Goal: Task Accomplishment & Management: Complete application form

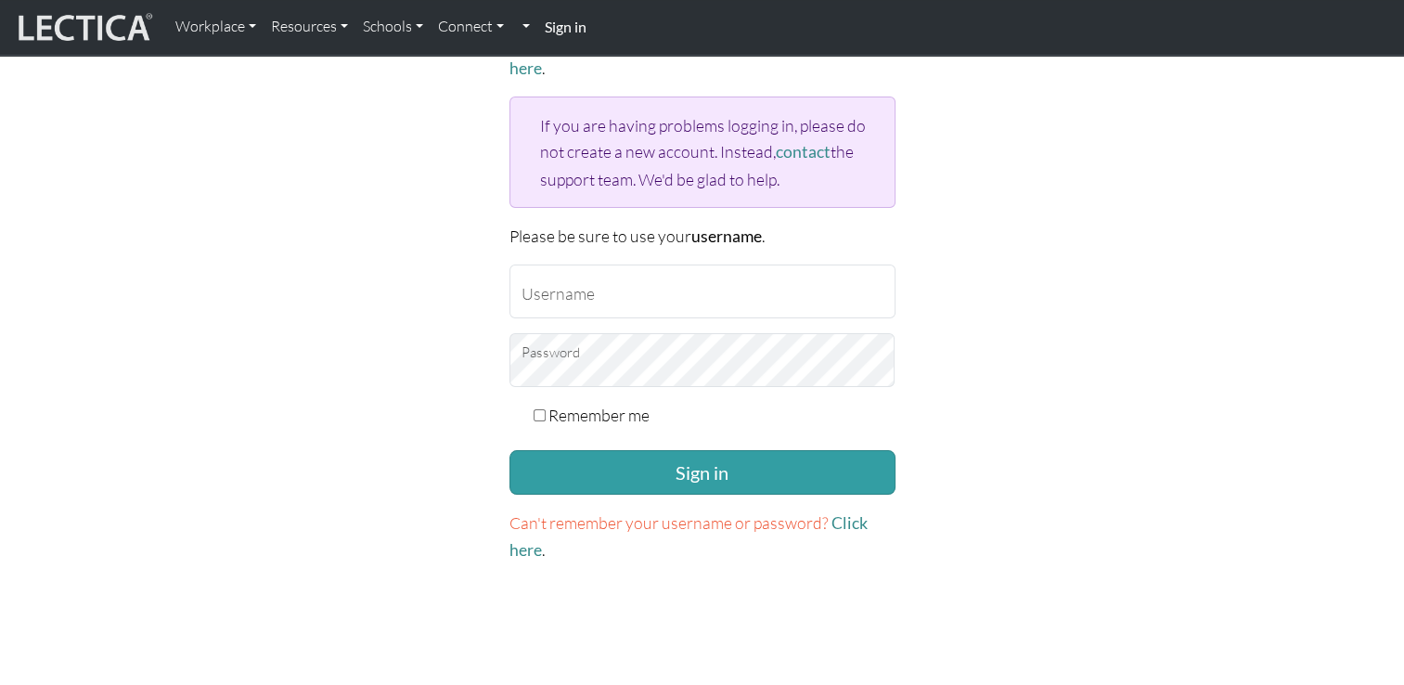
scroll to position [186, 0]
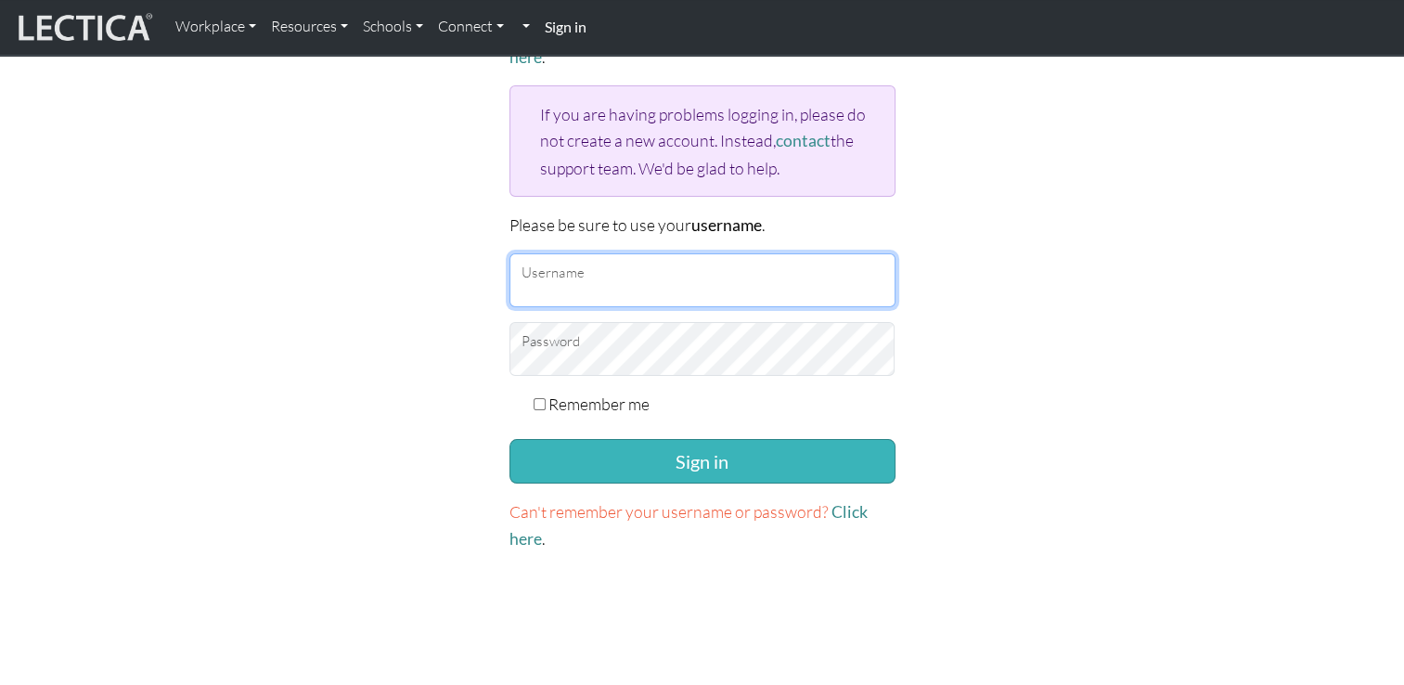
type input "Wikis"
click at [702, 454] on button "Sign in" at bounding box center [702, 461] width 386 height 45
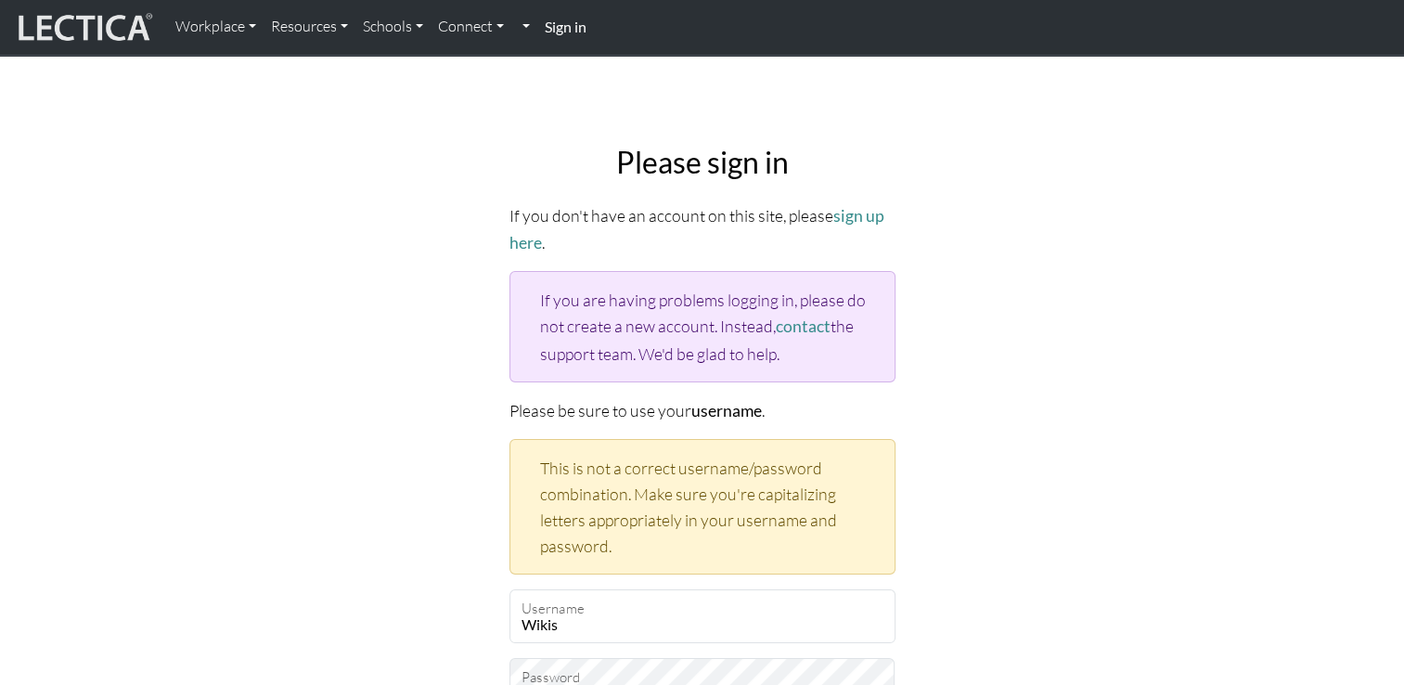
click at [578, 27] on strong "Sign in" at bounding box center [566, 27] width 42 height 18
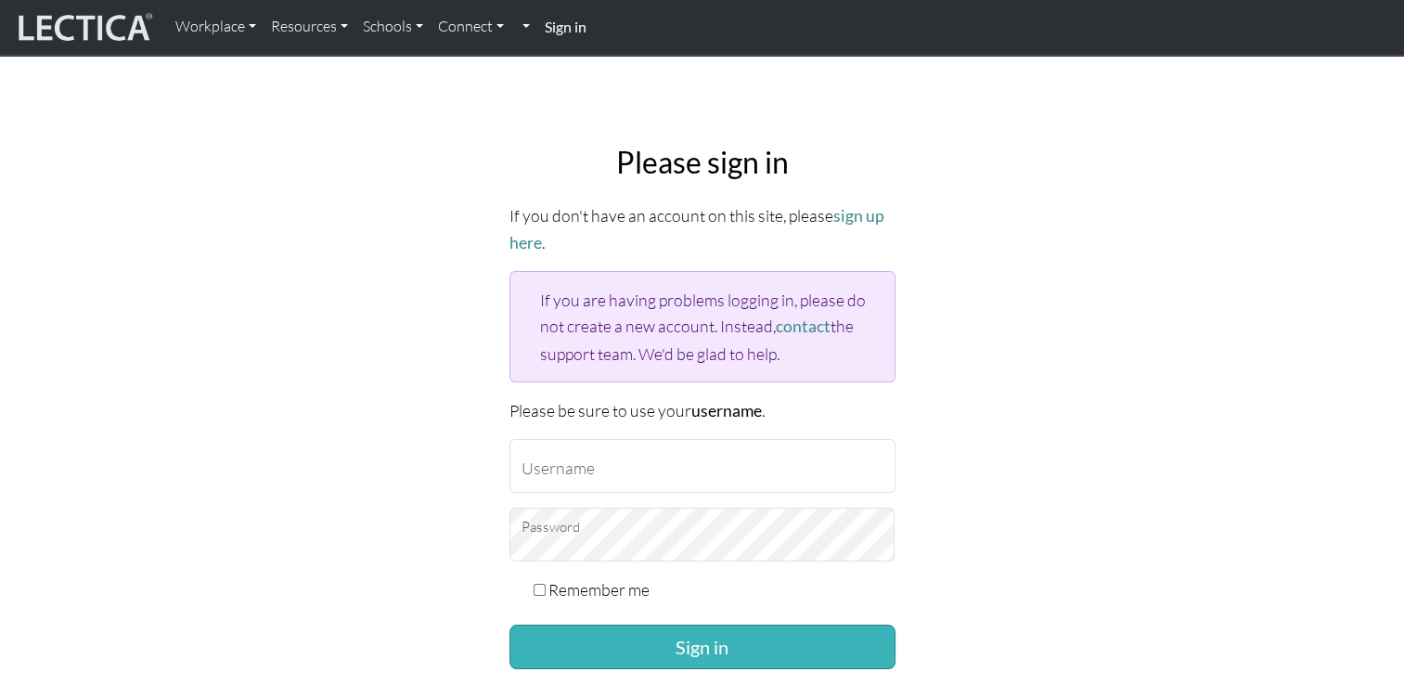
type input "Wikis"
click at [726, 647] on button "Sign in" at bounding box center [702, 646] width 386 height 45
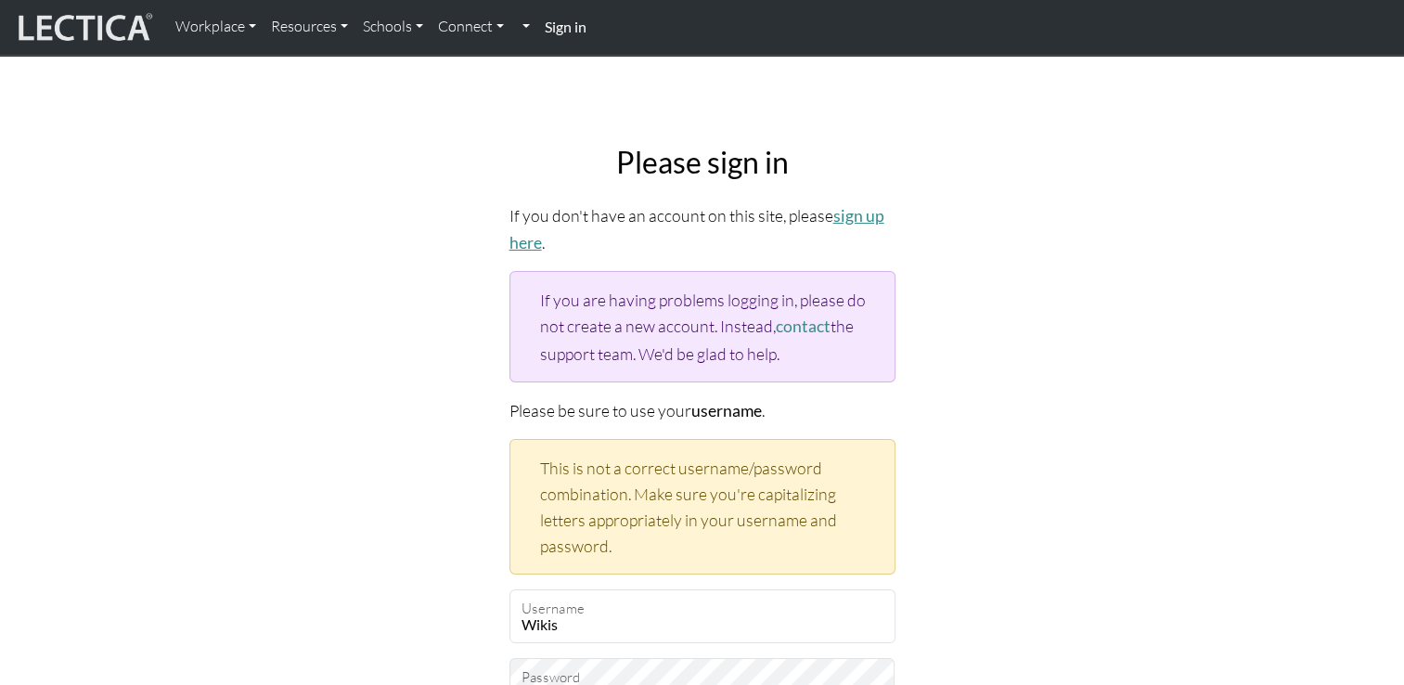
click at [851, 215] on link "sign up here" at bounding box center [696, 229] width 375 height 46
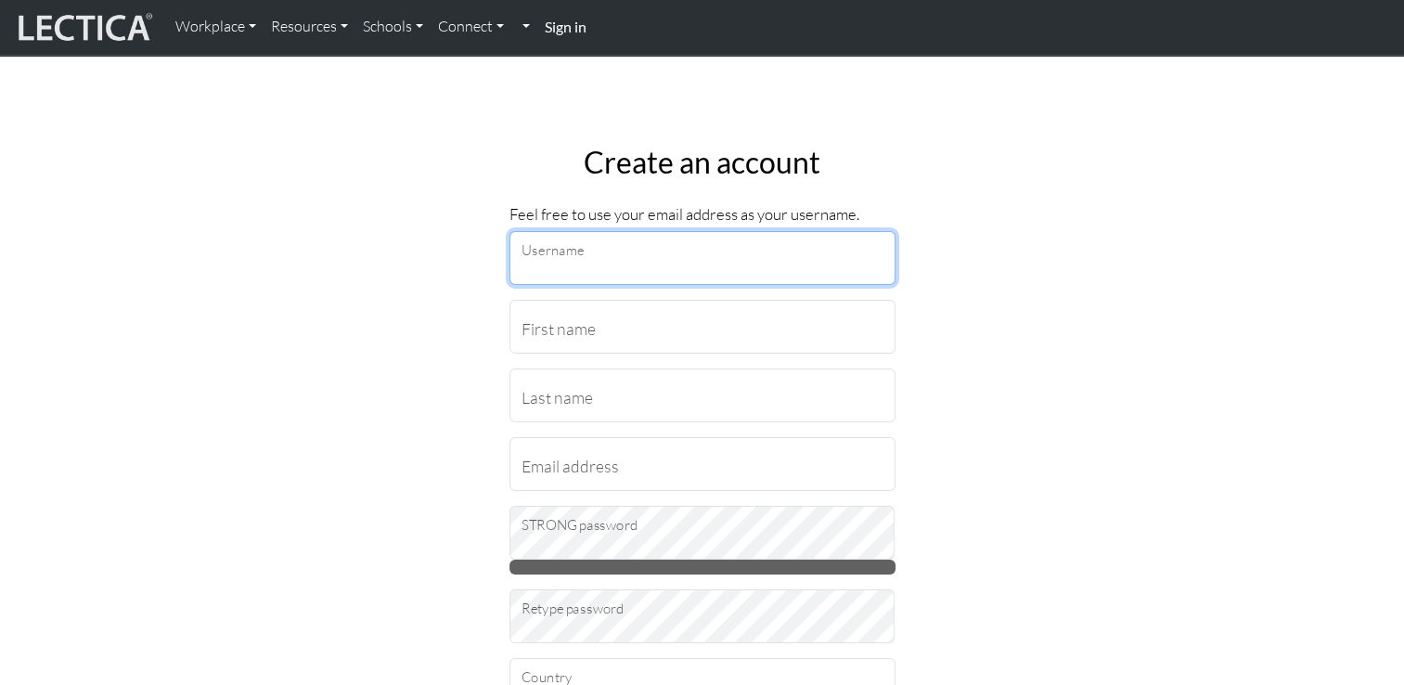
type input "Wikis"
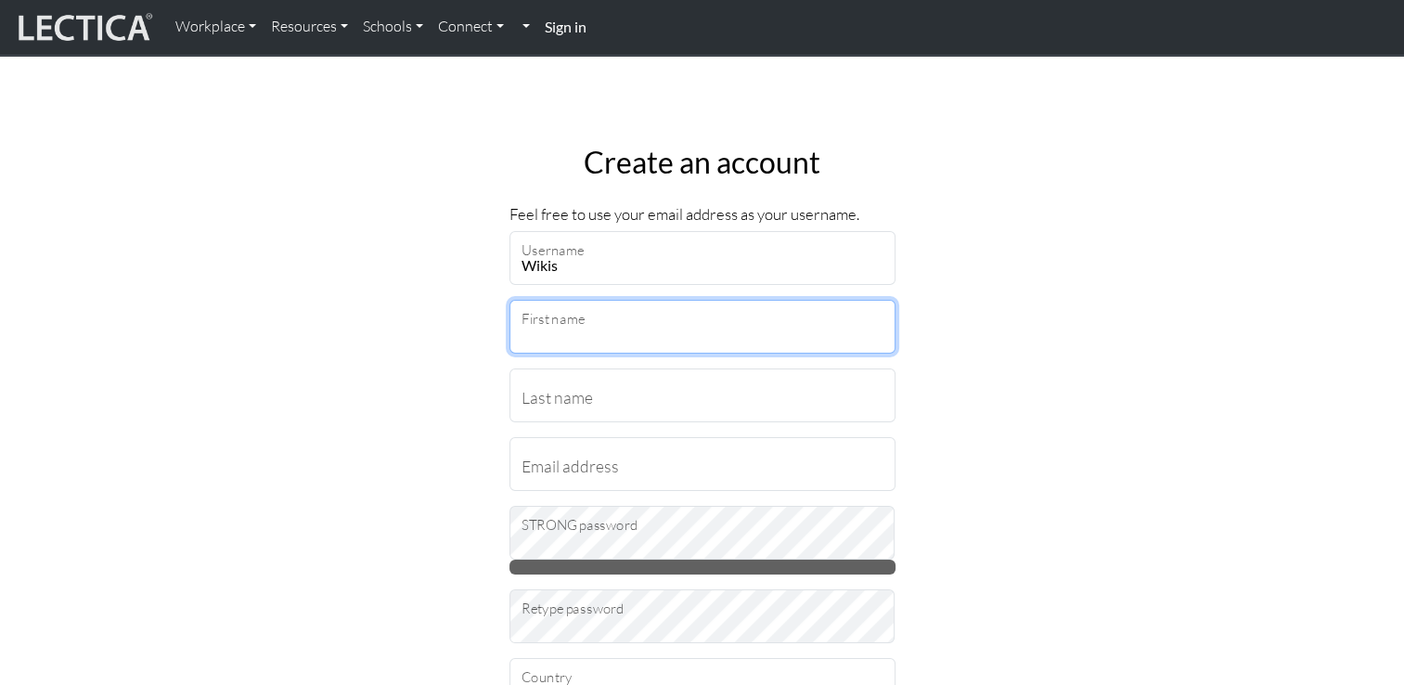
click at [735, 316] on input "First name" at bounding box center [702, 327] width 386 height 54
type input "Eva"
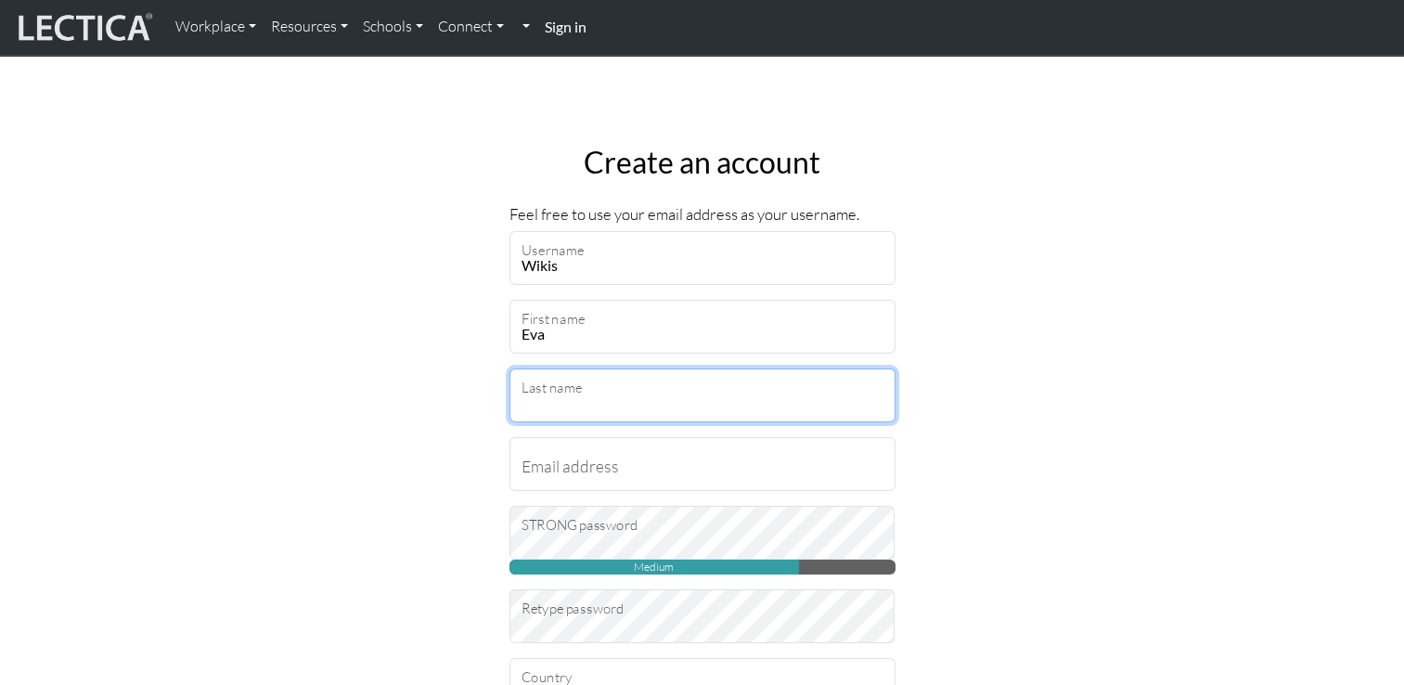
type input "Wikmark Walin"
type input "eva@ewc-online.se"
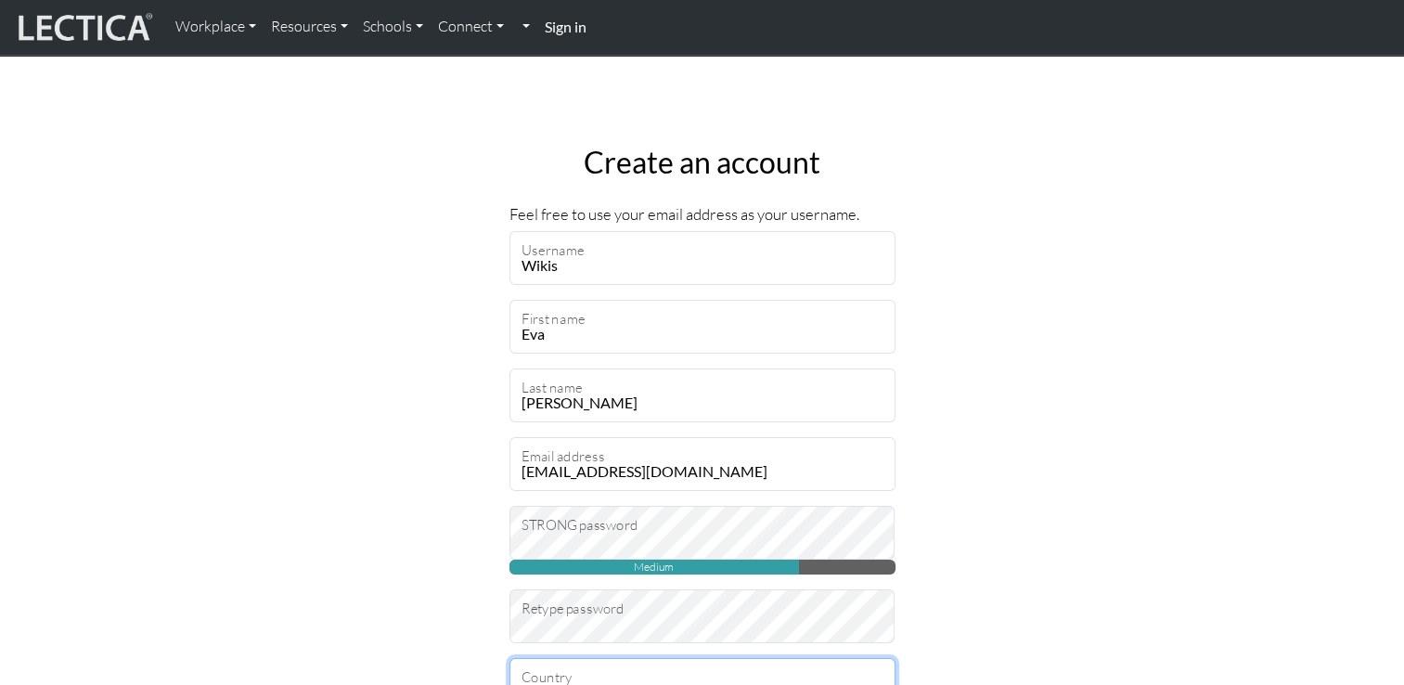
select select "216"
type input "18278"
select select "120"
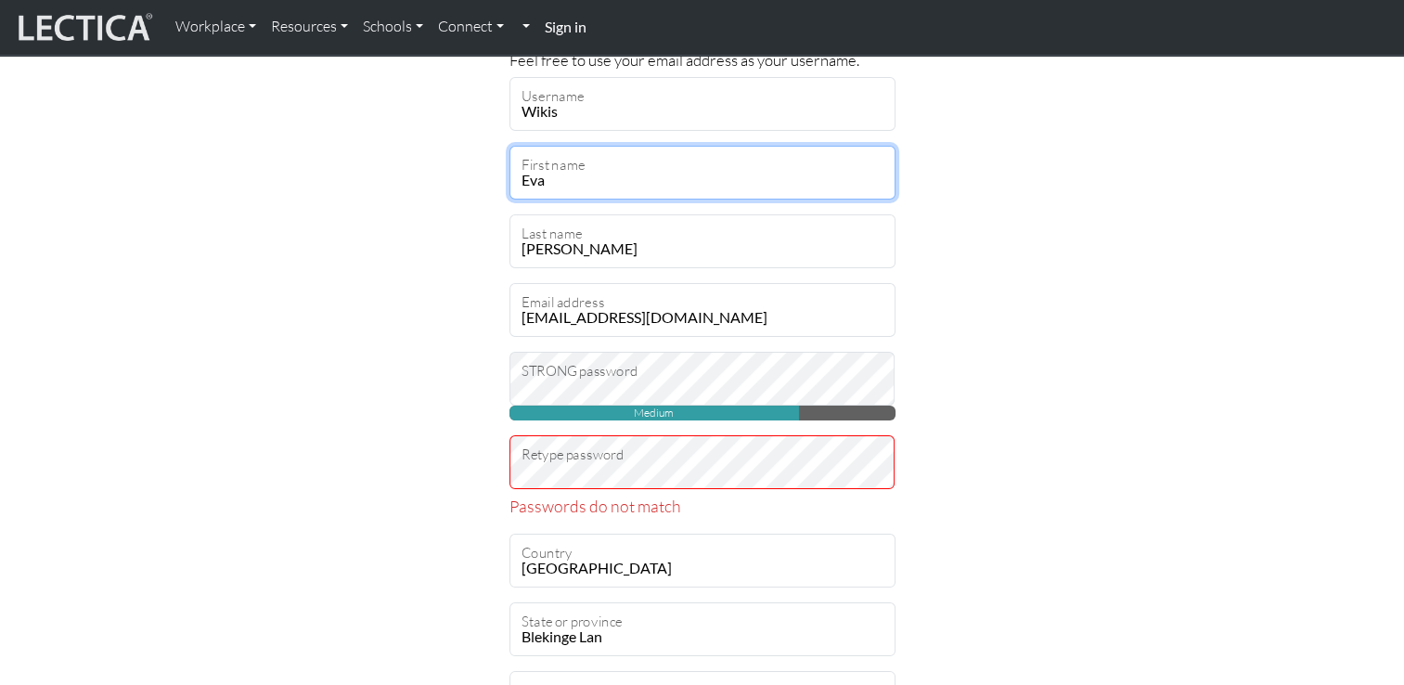
scroll to position [186, 0]
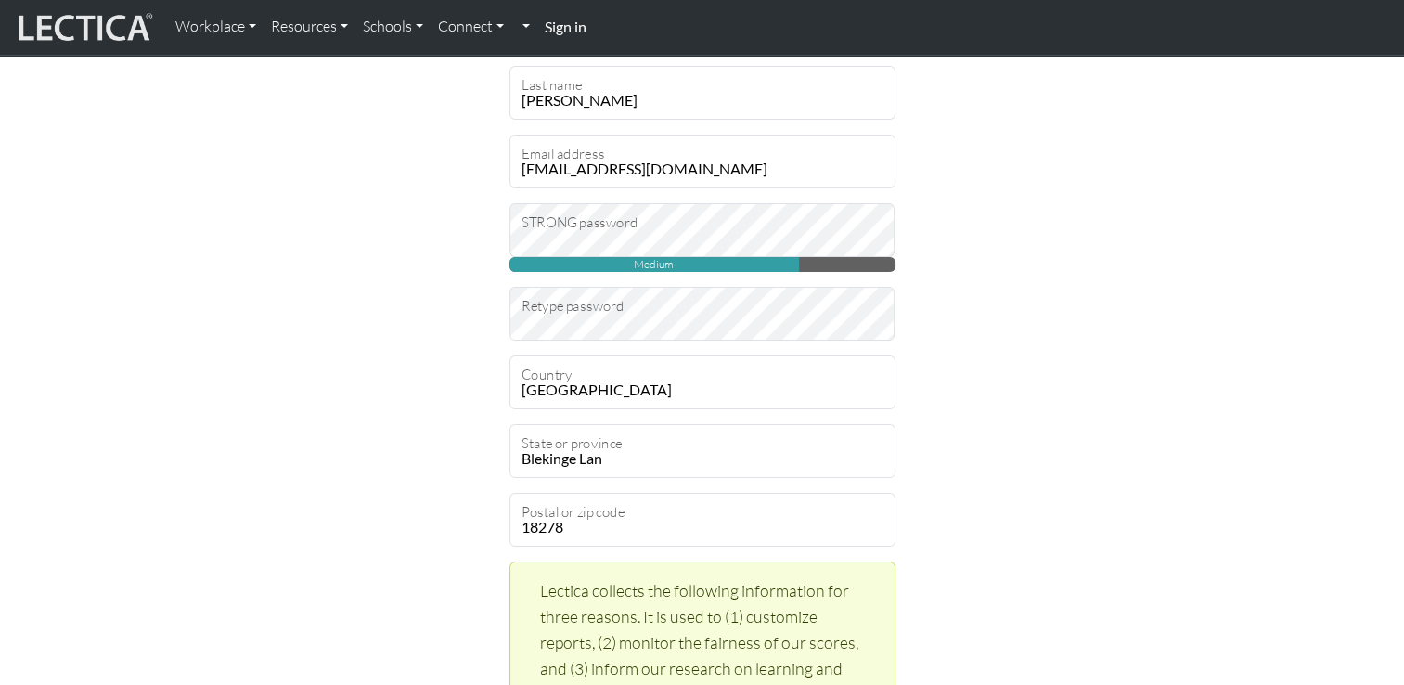
scroll to position [371, 0]
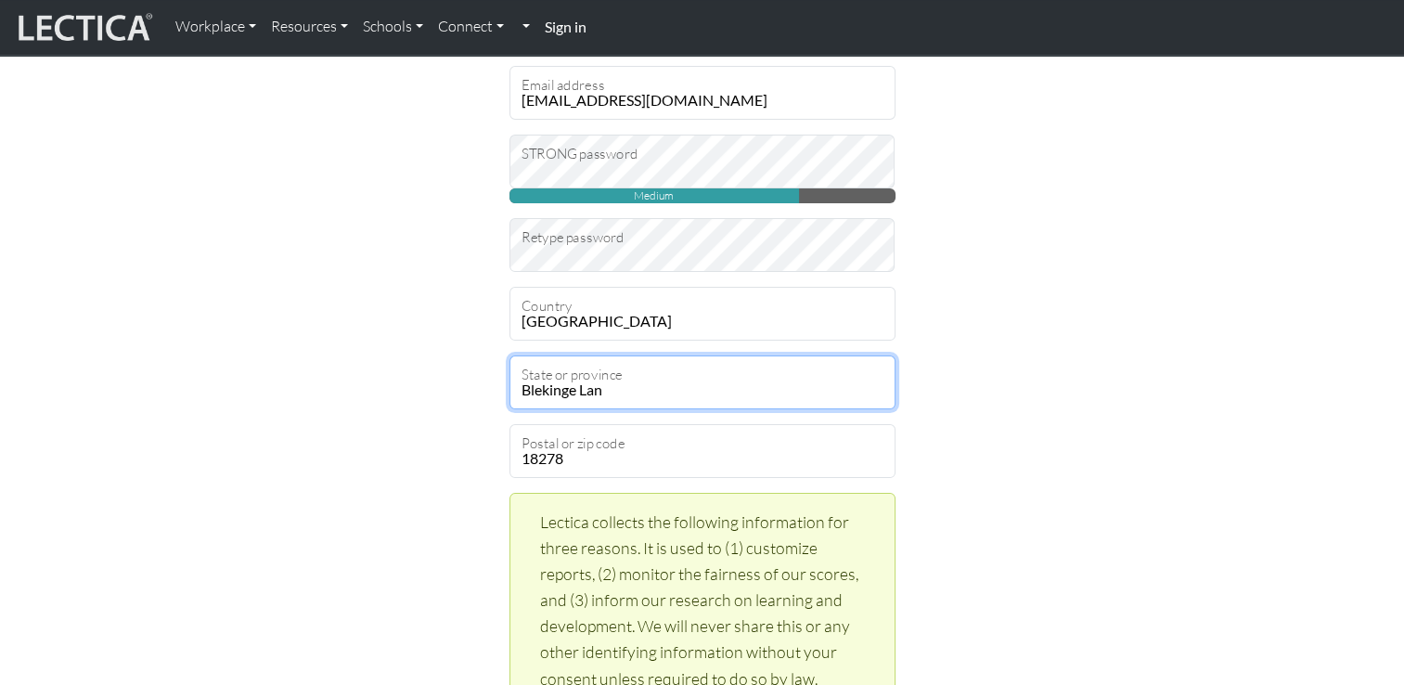
click at [699, 391] on select "Blekinge Lan Dalarnas Lan Gavleborgs Lan Gotlands Lan Hallands Lan Jamtlands La…" at bounding box center [702, 382] width 386 height 54
select select "9518"
click at [509, 355] on select "Blekinge Lan Dalarnas Lan Gavleborgs Lan Gotlands Lan Hallands Lan Jamtlands La…" at bounding box center [702, 382] width 386 height 54
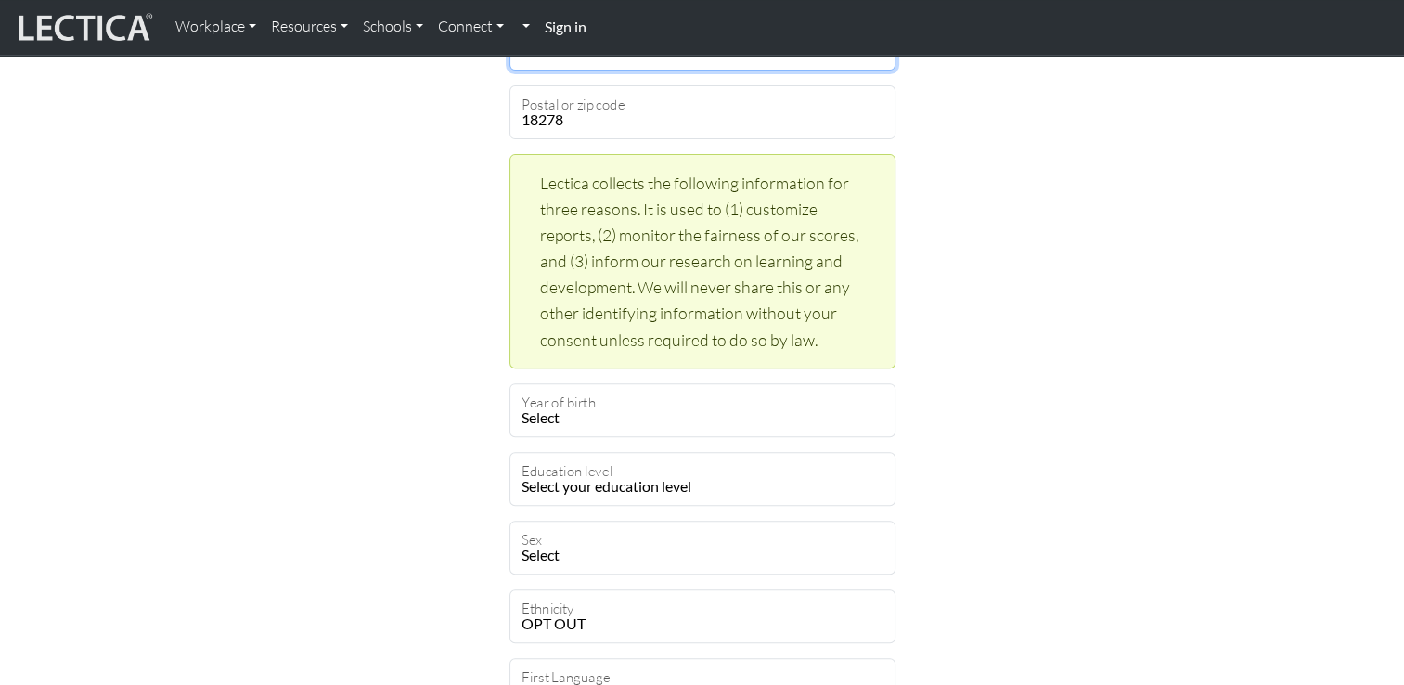
scroll to position [742, 0]
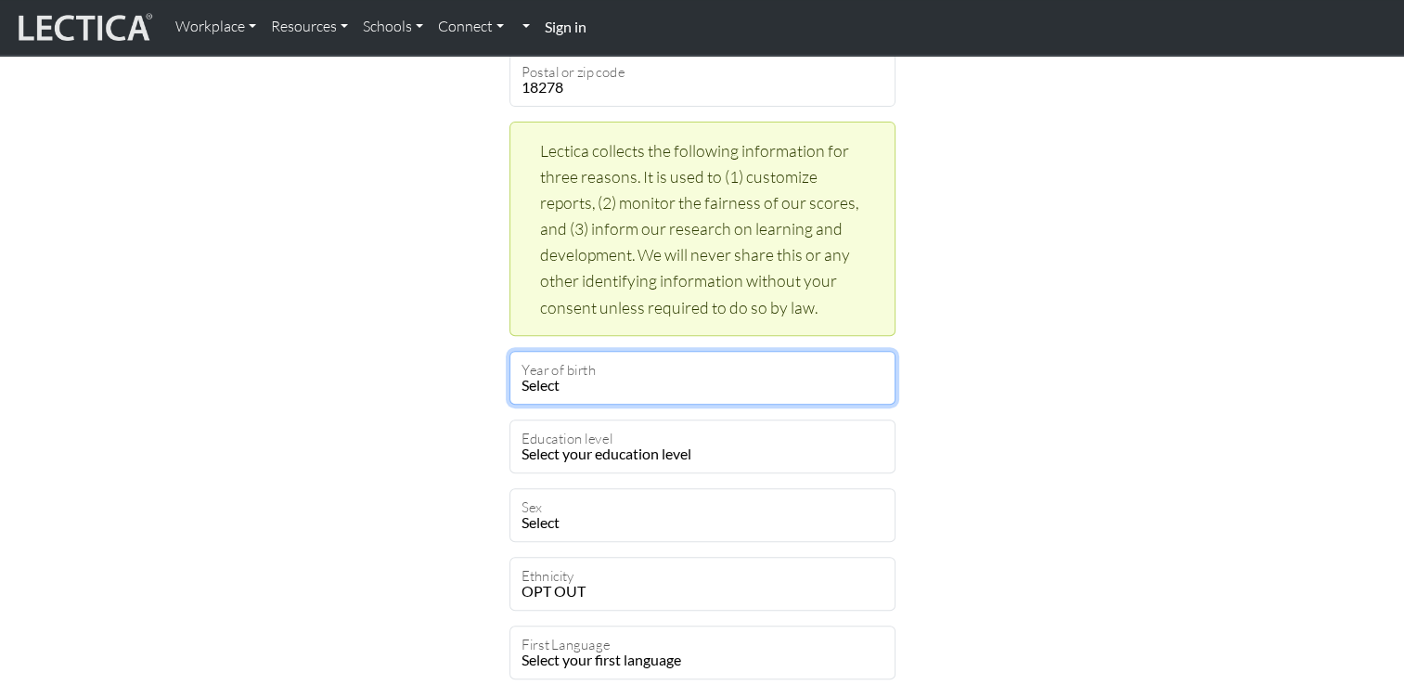
click at [768, 375] on select "Select 2025 2024 2023 2022 2021 2020 2019 2018 2017 2016 2015 2014 2013 2012 20…" at bounding box center [702, 378] width 386 height 54
select select "1967"
click at [509, 351] on select "Select 2025 2024 2023 2022 2021 2020 2019 2018 2017 2016 2015 2014 2013 2012 20…" at bounding box center [702, 378] width 386 height 54
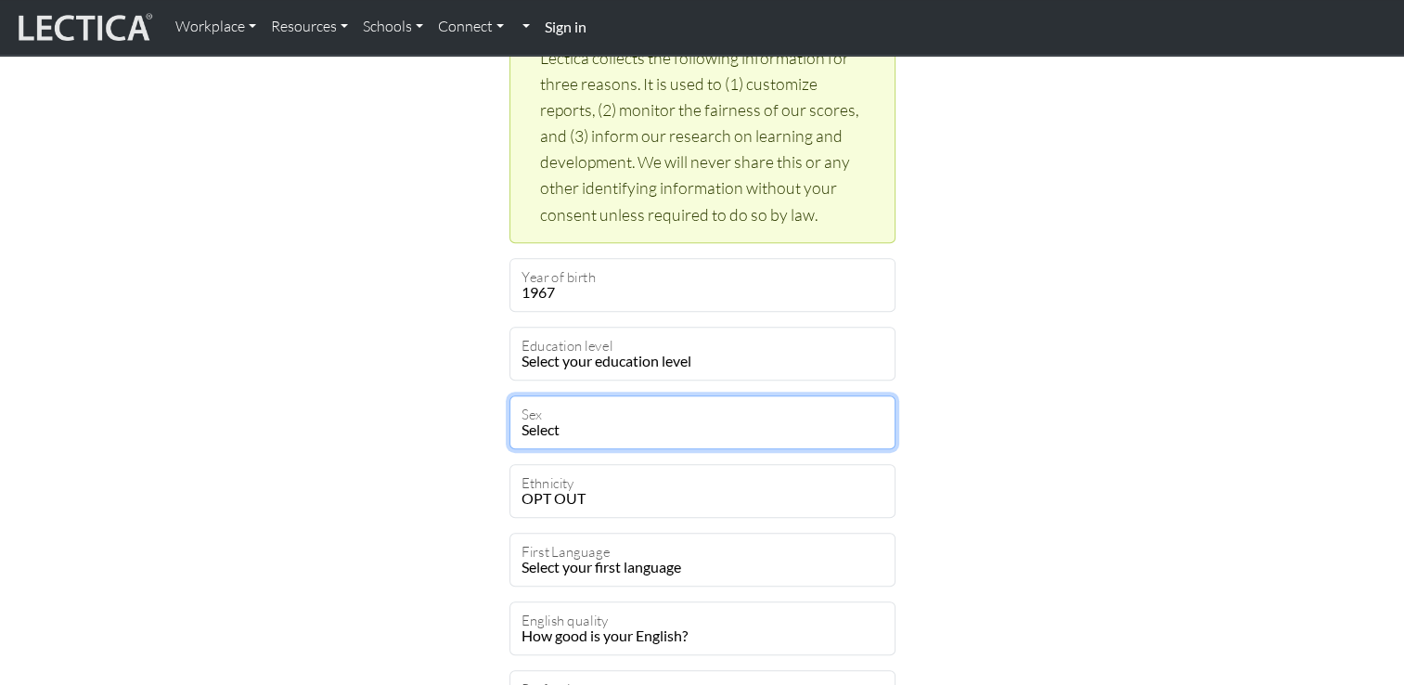
click at [715, 430] on select "Select Male Female Binary Non-binary Opt out" at bounding box center [702, 422] width 386 height 54
select select "female"
click at [509, 395] on select "Select Male Female Binary Non-binary Opt out" at bounding box center [702, 422] width 386 height 54
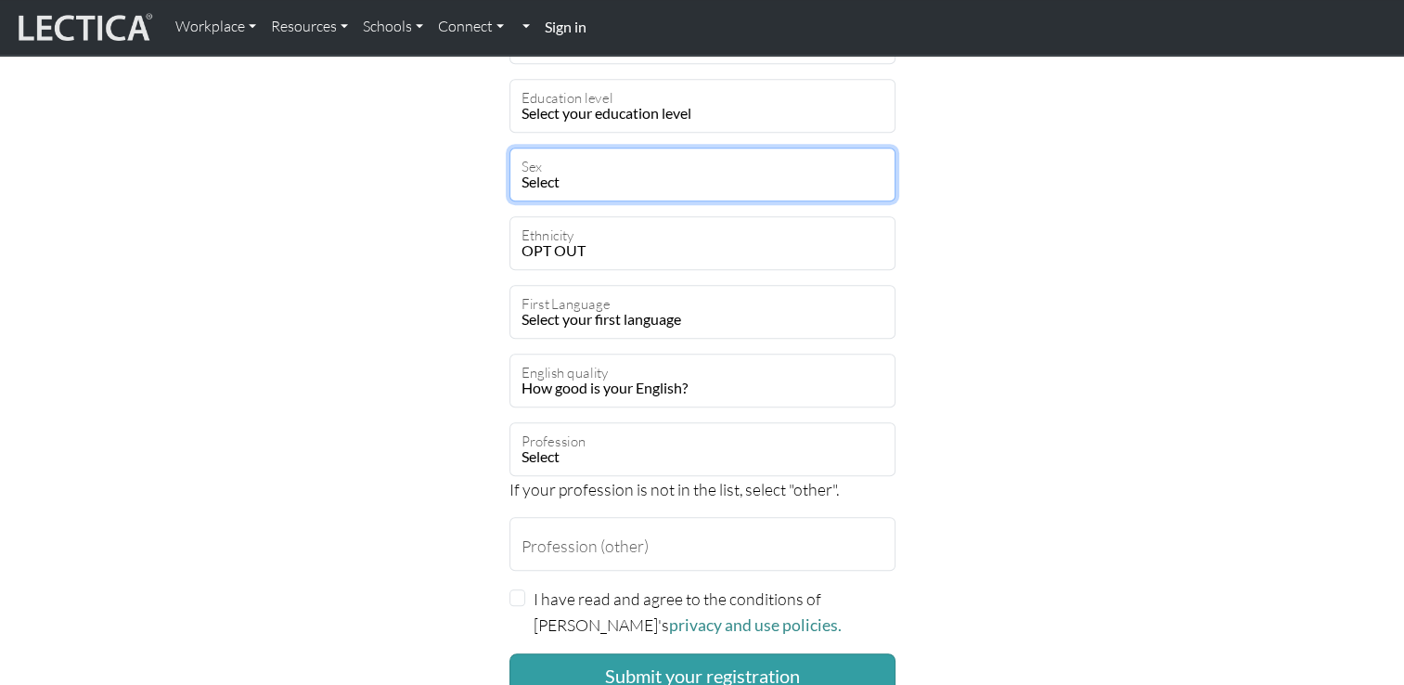
scroll to position [1114, 0]
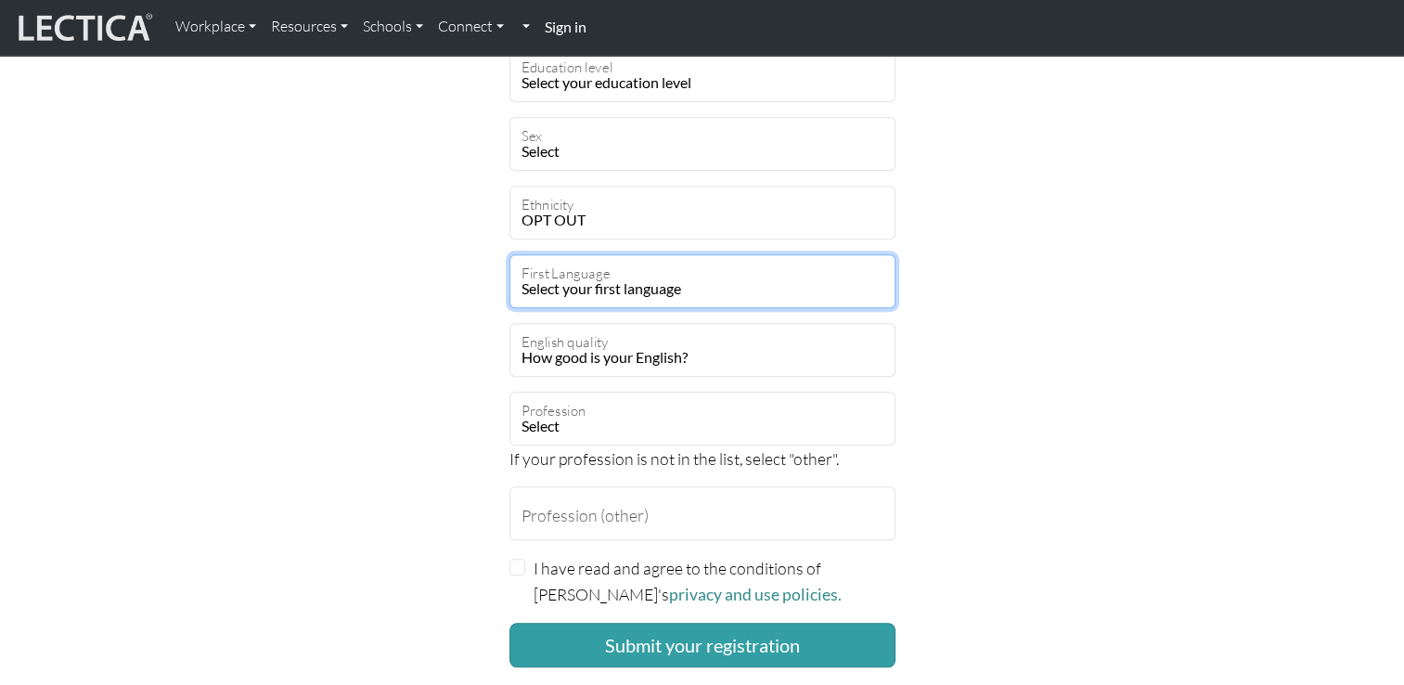
click at [768, 291] on select "Select your first language Abkhazian Achinese Acoli Adangme Adyghe Afar Afrihil…" at bounding box center [702, 281] width 386 height 54
select select "2298"
click at [762, 284] on select "Select your first language Abkhazian Achinese Acoli Adangme Adyghe Afar Afrihil…" at bounding box center [702, 281] width 386 height 54
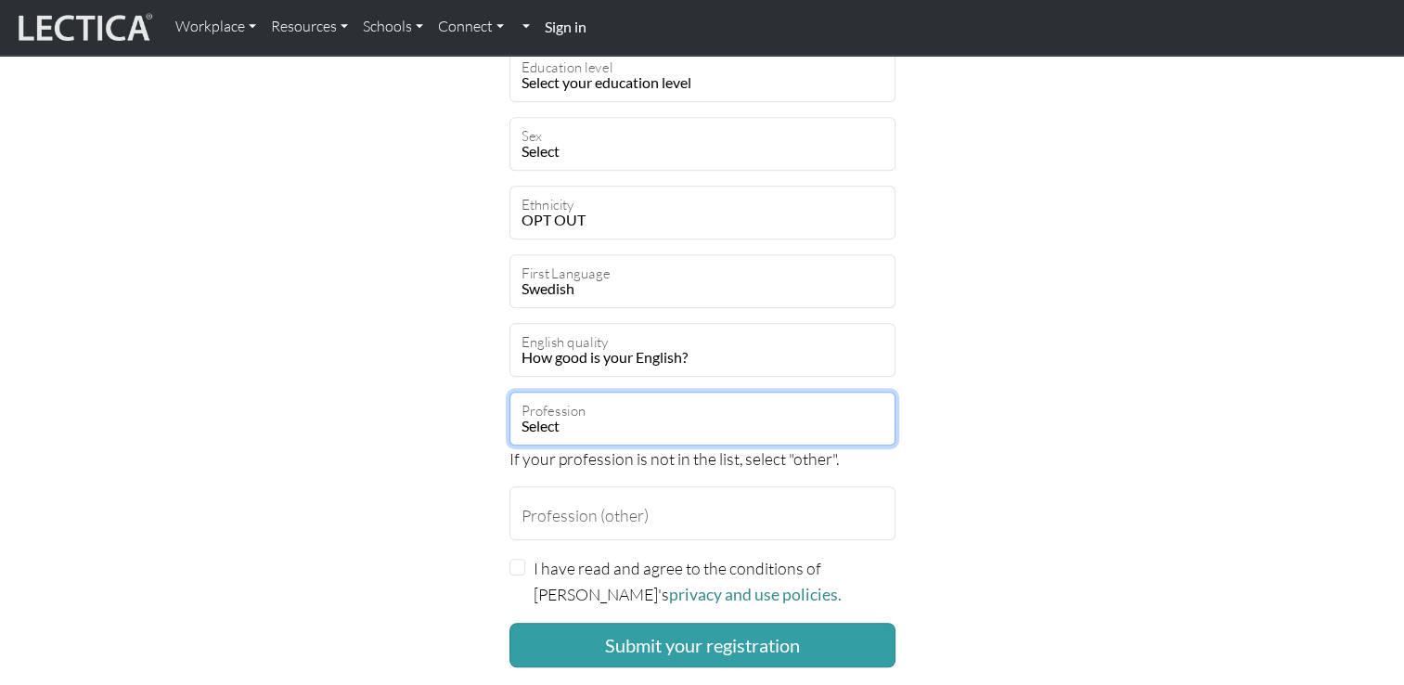
click at [723, 411] on select "Select academic accounting/finance administration arts: performing arts: visual…" at bounding box center [702, 419] width 386 height 54
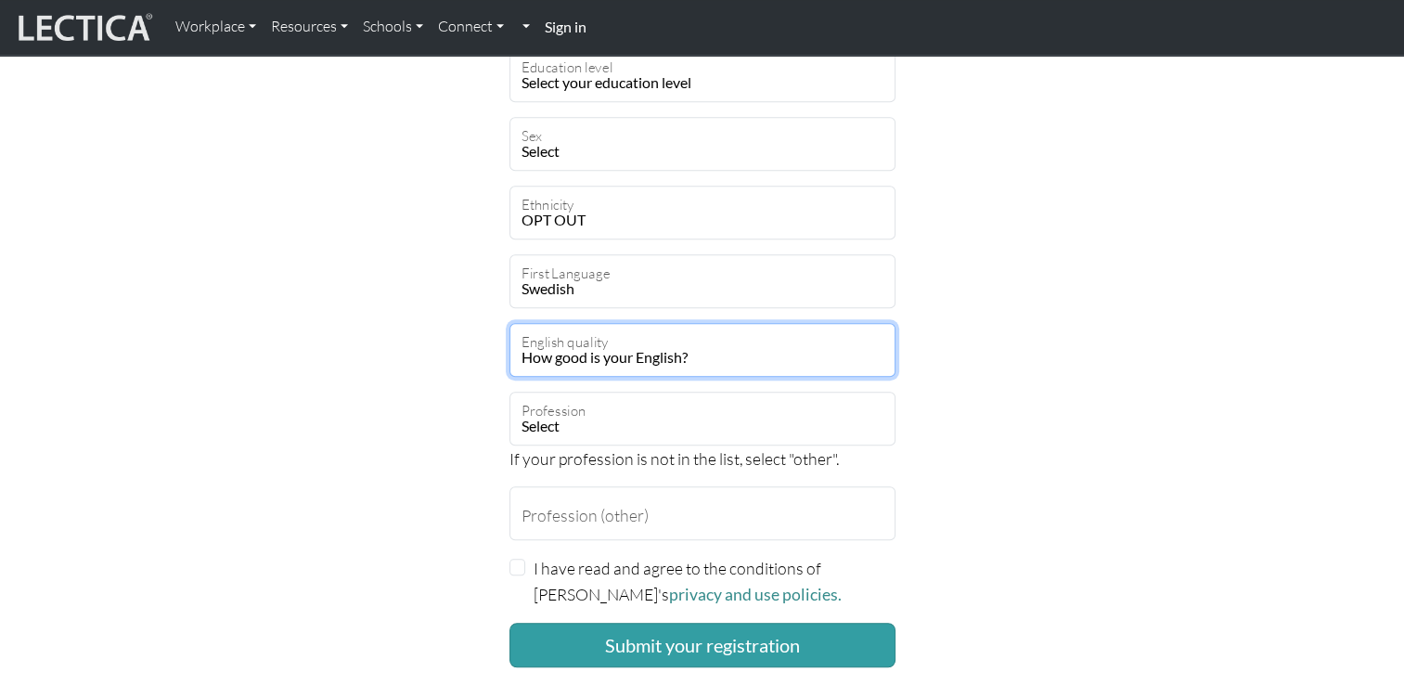
click at [794, 358] on select "How good is your English? Outstanding Excellent Very good Good Not so good Poor" at bounding box center [702, 350] width 386 height 54
select select "5"
click at [509, 323] on select "How good is your English? Outstanding Excellent Very good Good Not so good Poor" at bounding box center [702, 350] width 386 height 54
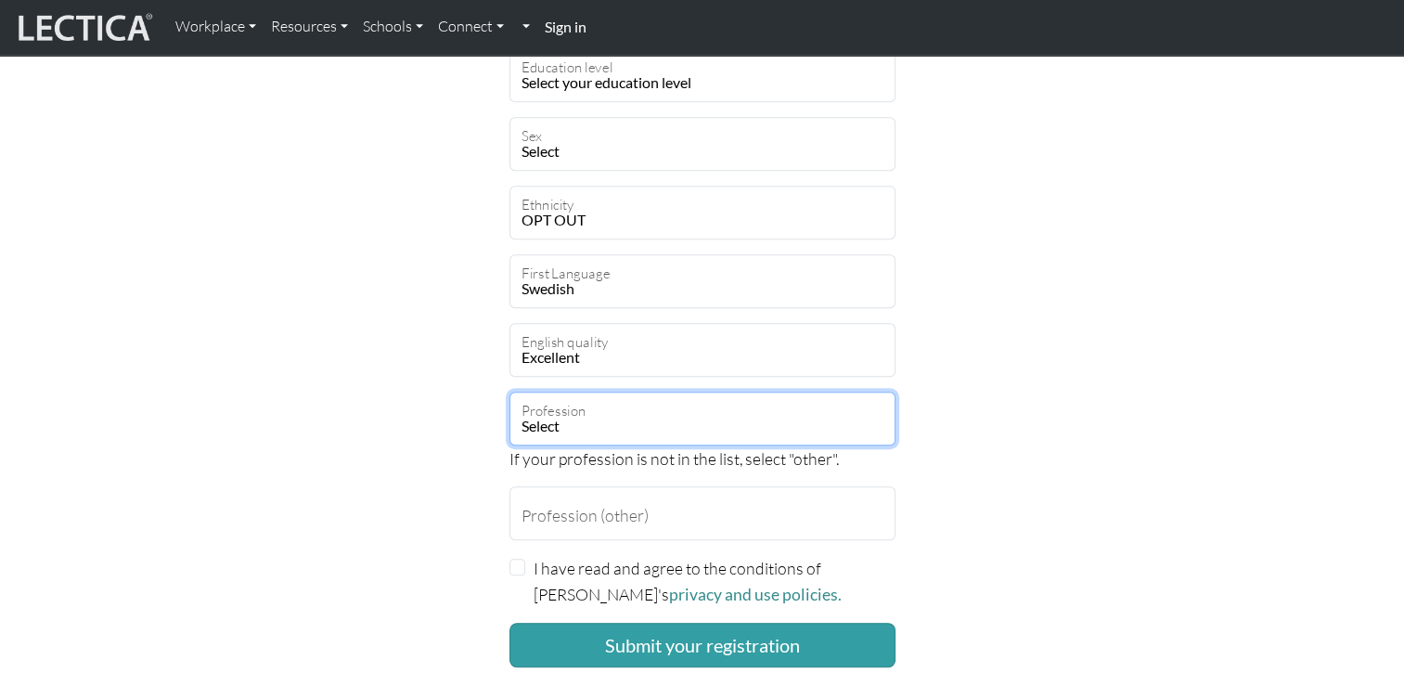
click at [696, 421] on select "Select academic accounting/finance administration arts: performing arts: visual…" at bounding box center [702, 419] width 386 height 54
select select "62"
click at [509, 392] on select "Select academic accounting/finance administration arts: performing arts: visual…" at bounding box center [702, 419] width 386 height 54
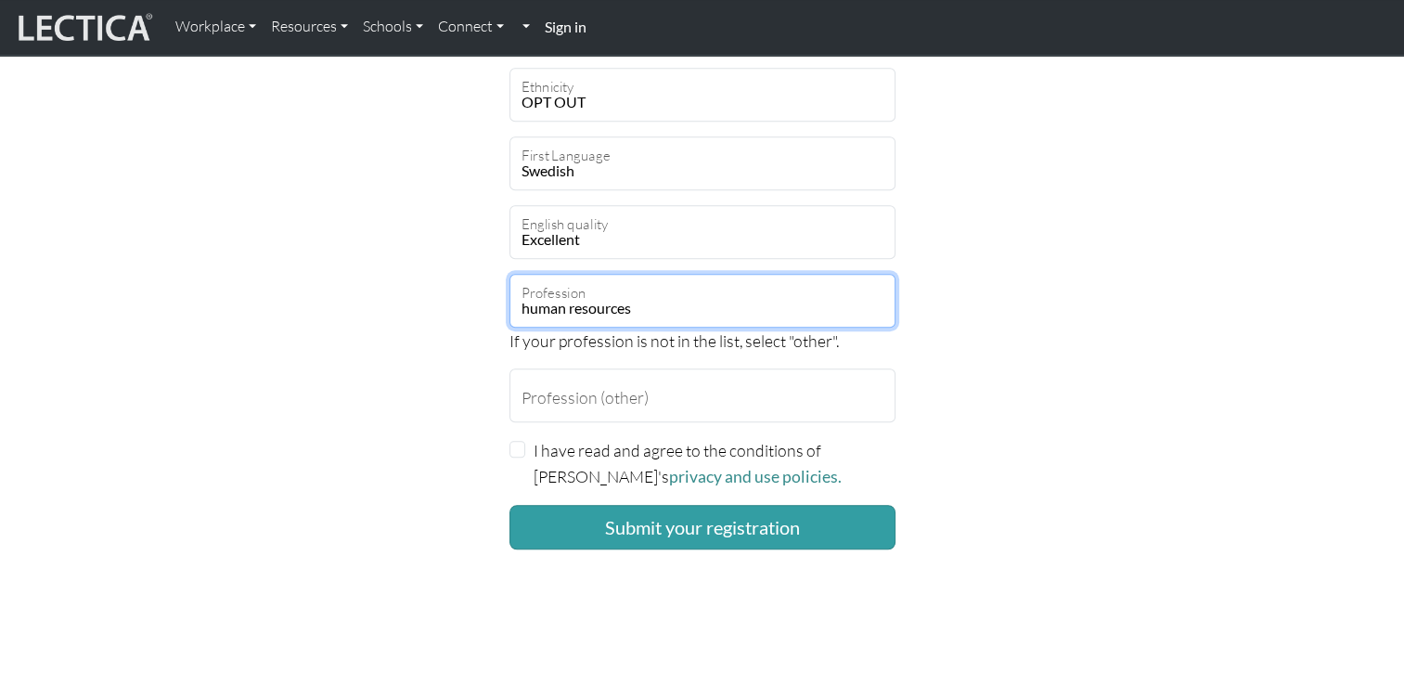
scroll to position [1299, 0]
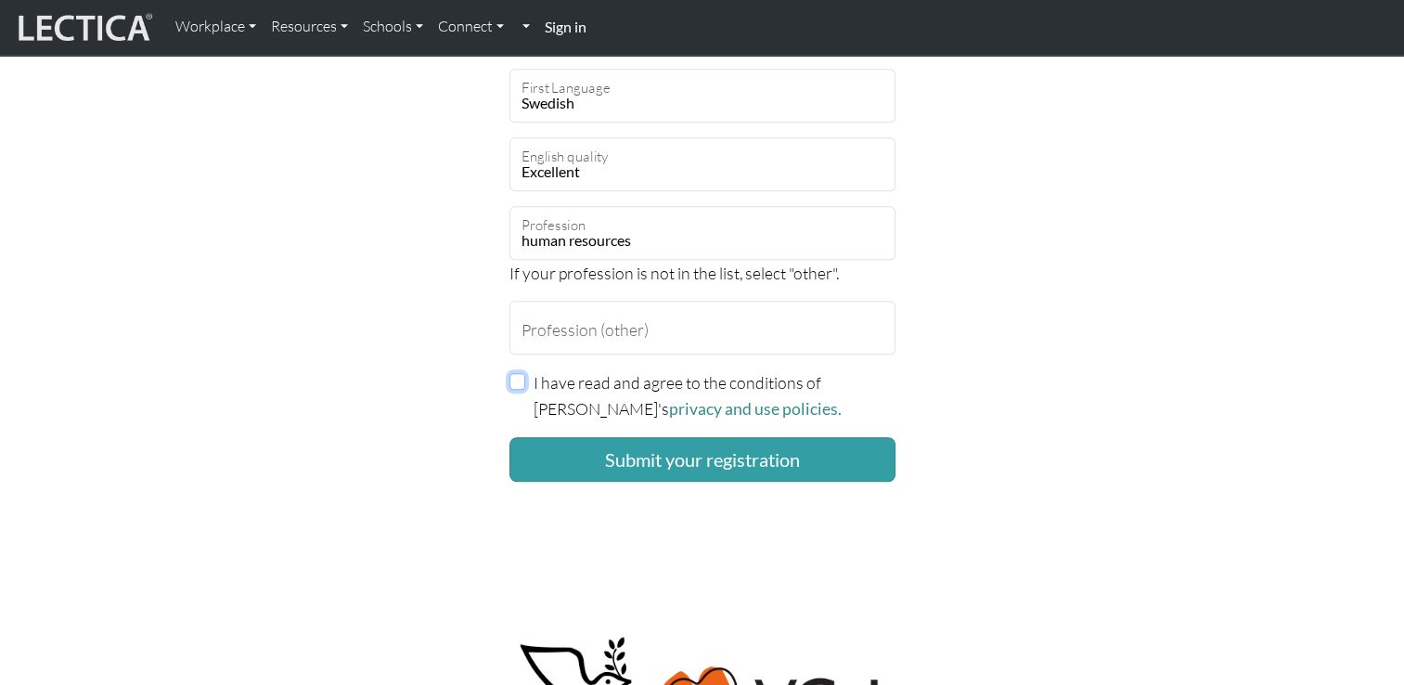
click at [517, 386] on input "I have read and agree to the conditions of Lectica's privacy and use policies." at bounding box center [517, 381] width 17 height 17
checkbox input "true"
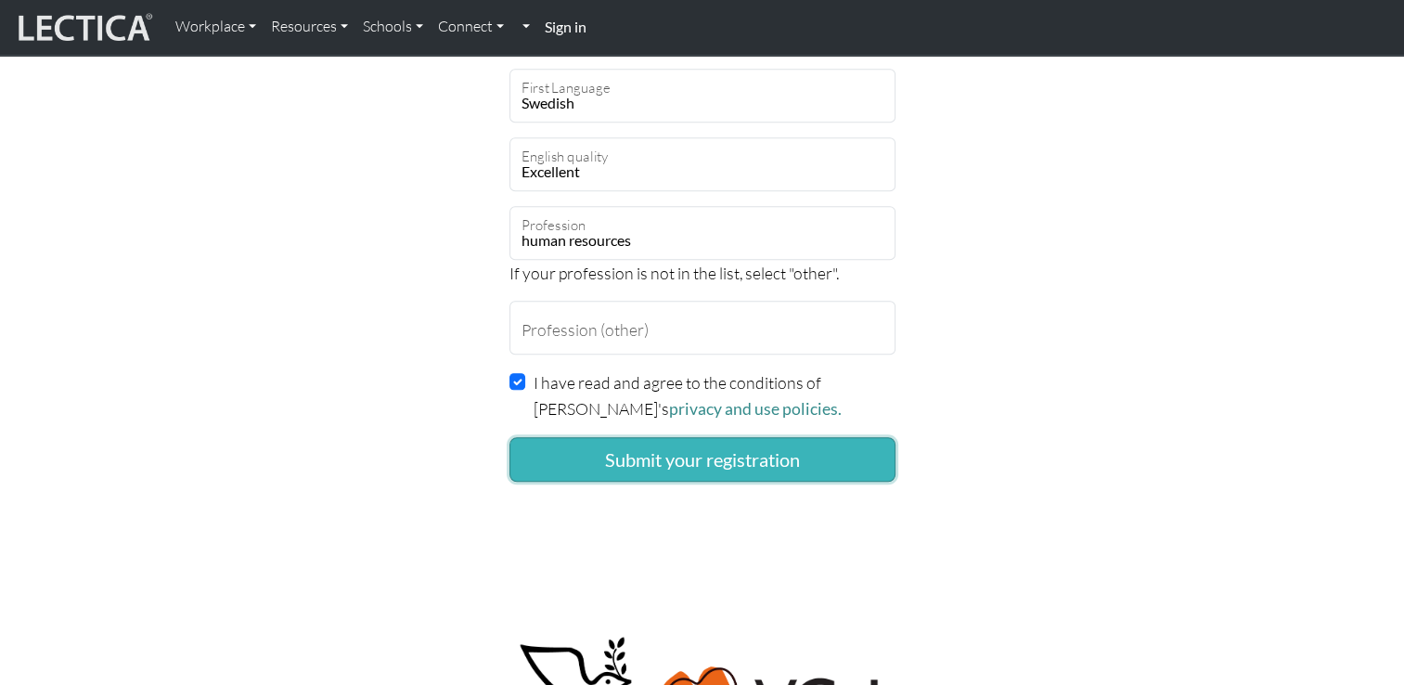
click at [705, 458] on button "Submit your registration" at bounding box center [702, 459] width 386 height 45
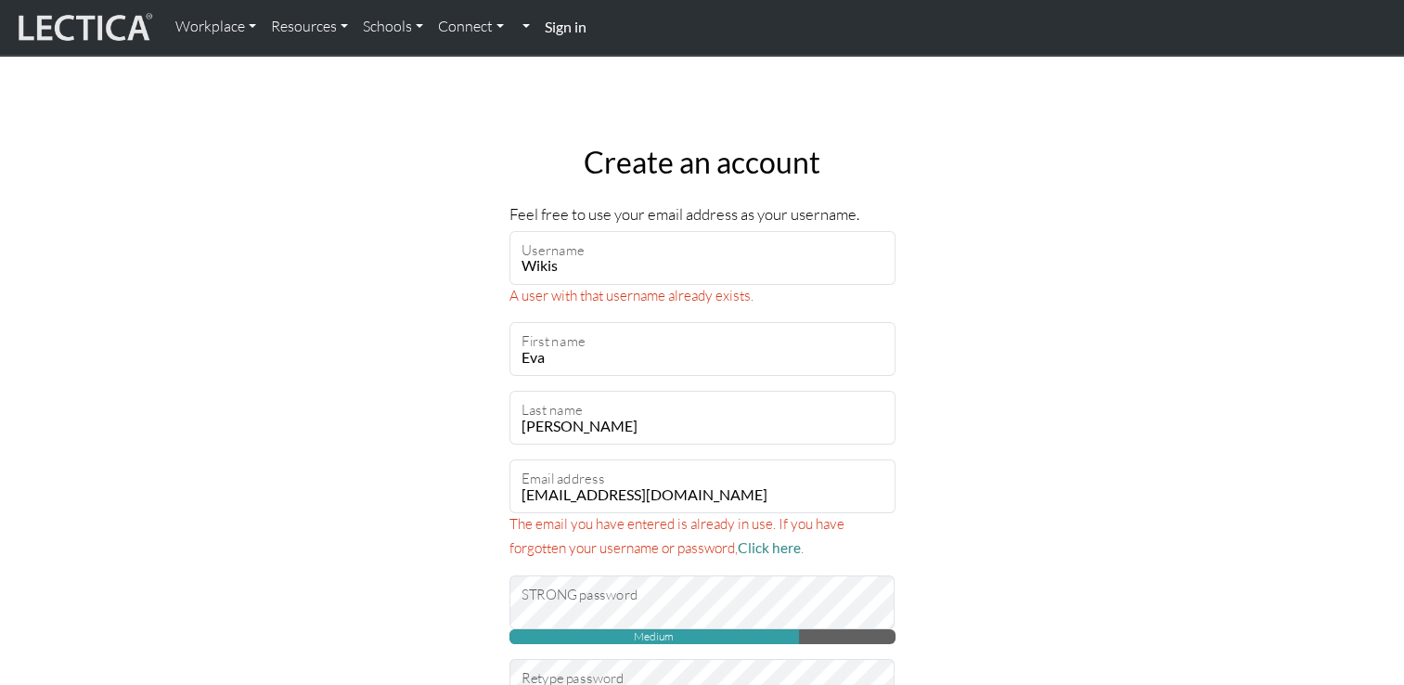
click at [578, 26] on strong "Sign in" at bounding box center [566, 27] width 42 height 18
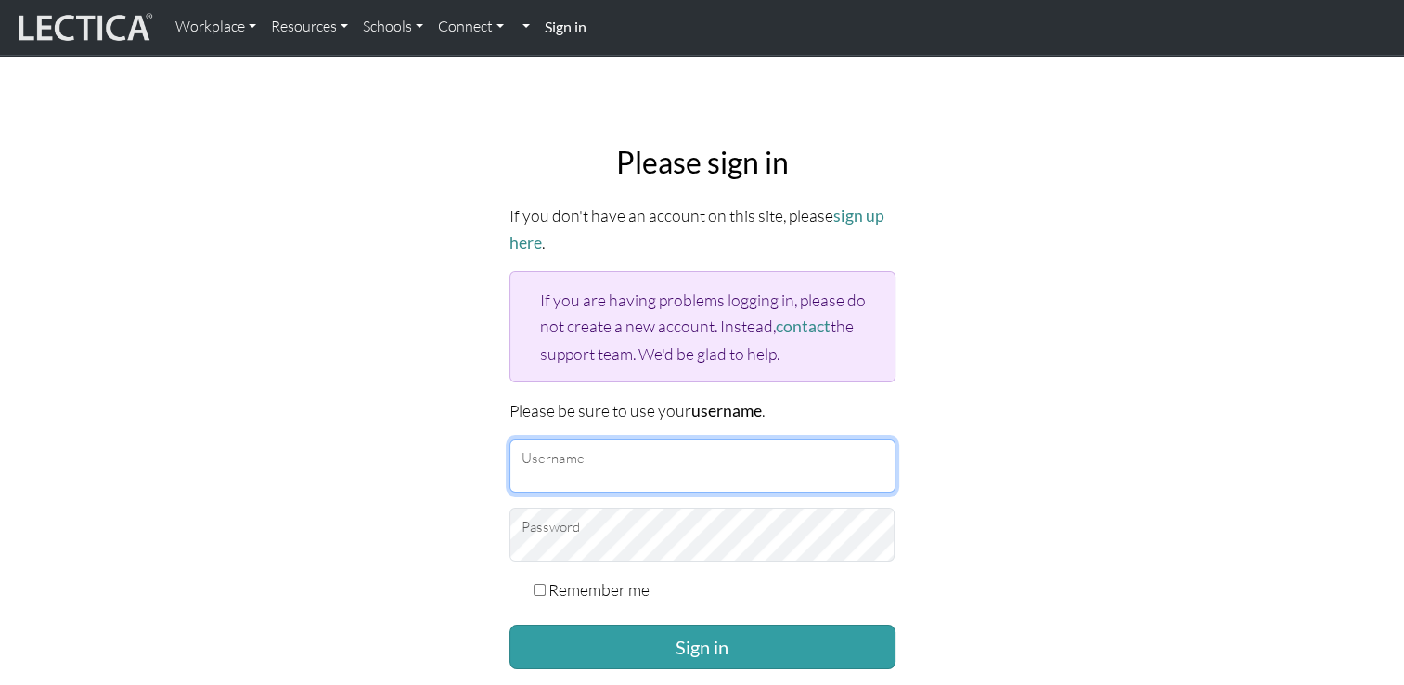
type input "Wikis"
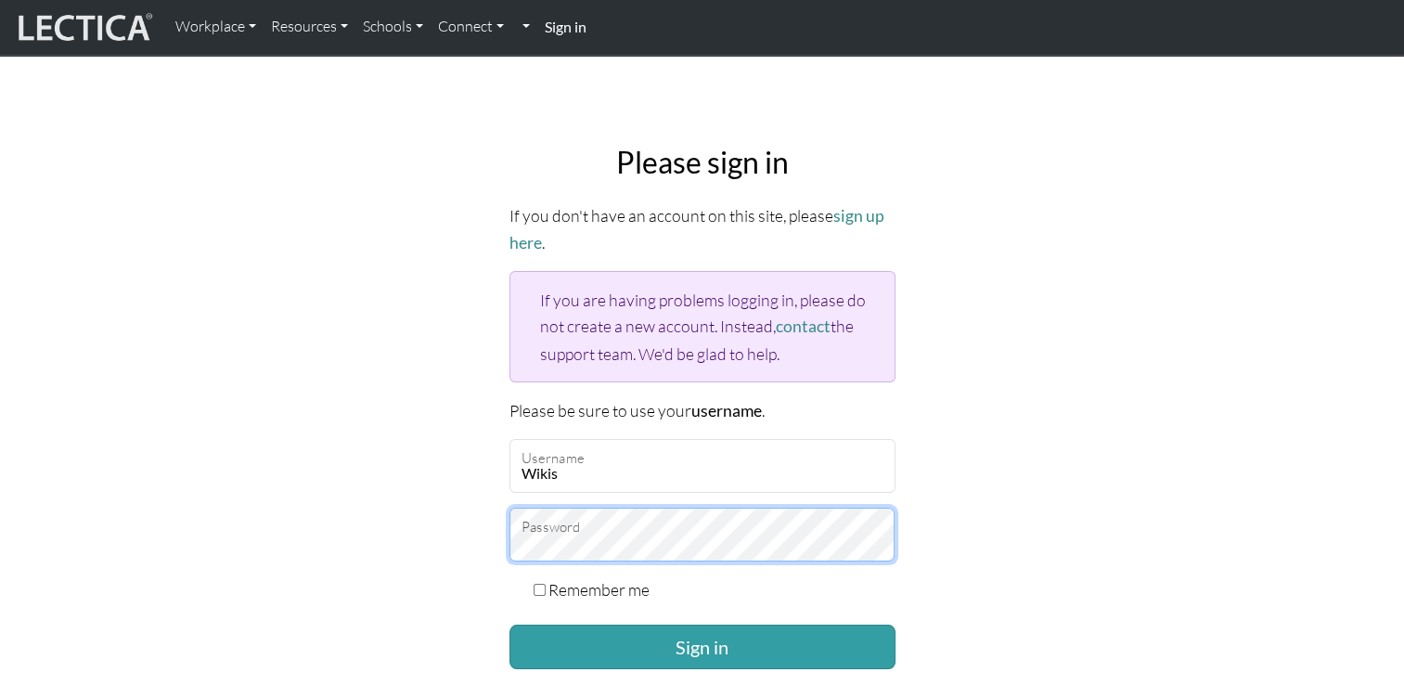
click at [484, 535] on div "Please sign in If you don't have an account on this site, please sign up here .…" at bounding box center [702, 442] width 1225 height 624
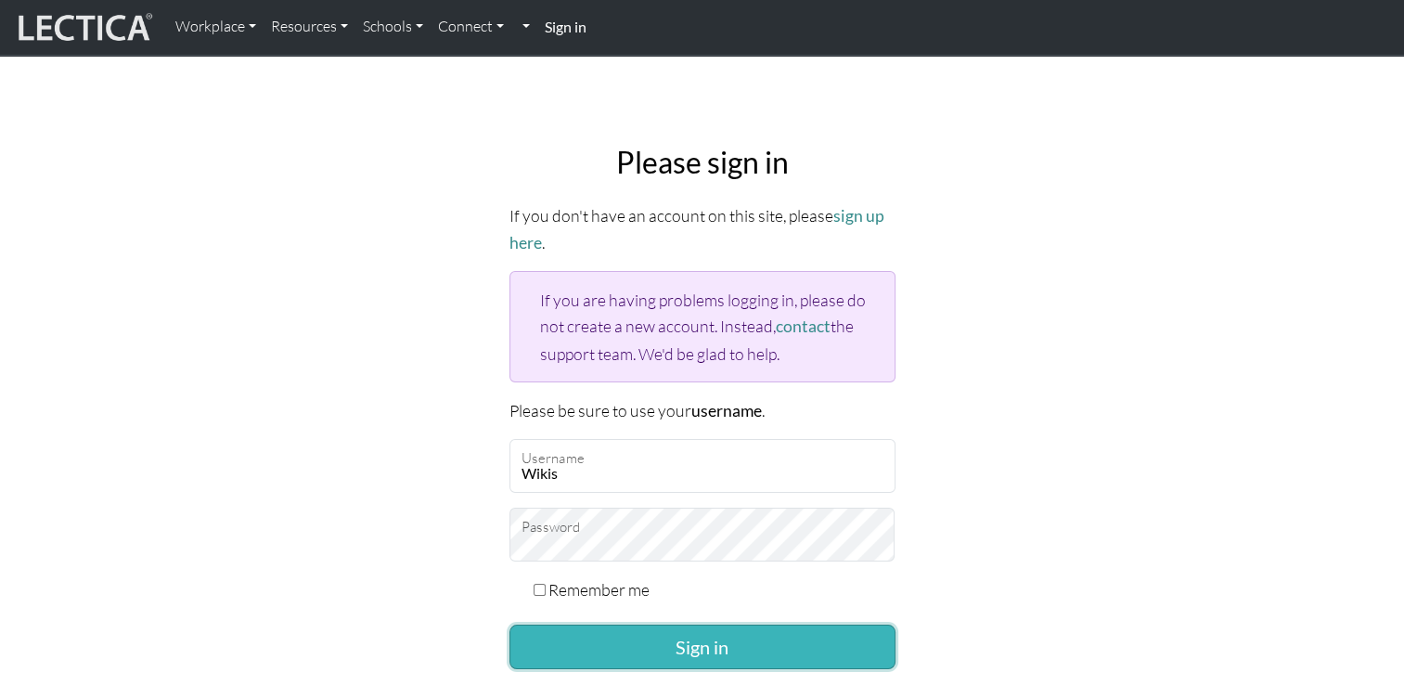
click at [711, 637] on button "Sign in" at bounding box center [702, 646] width 386 height 45
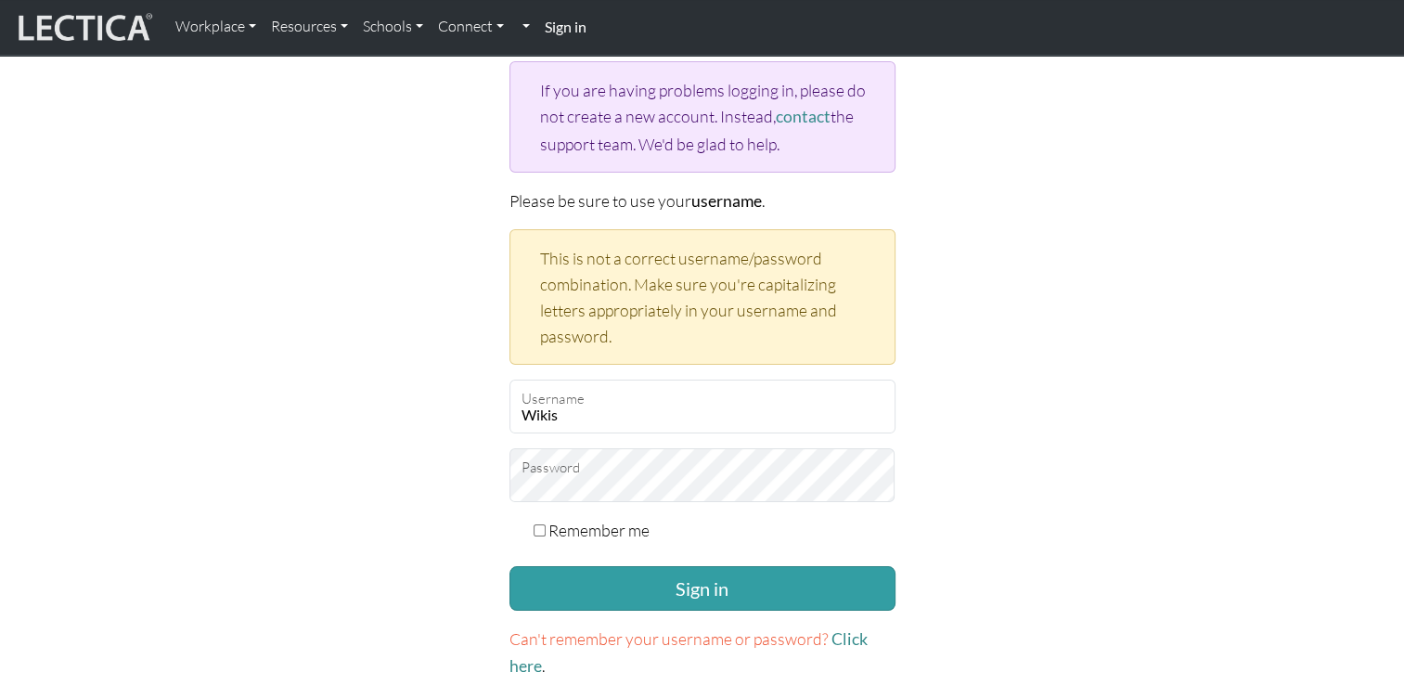
scroll to position [278, 0]
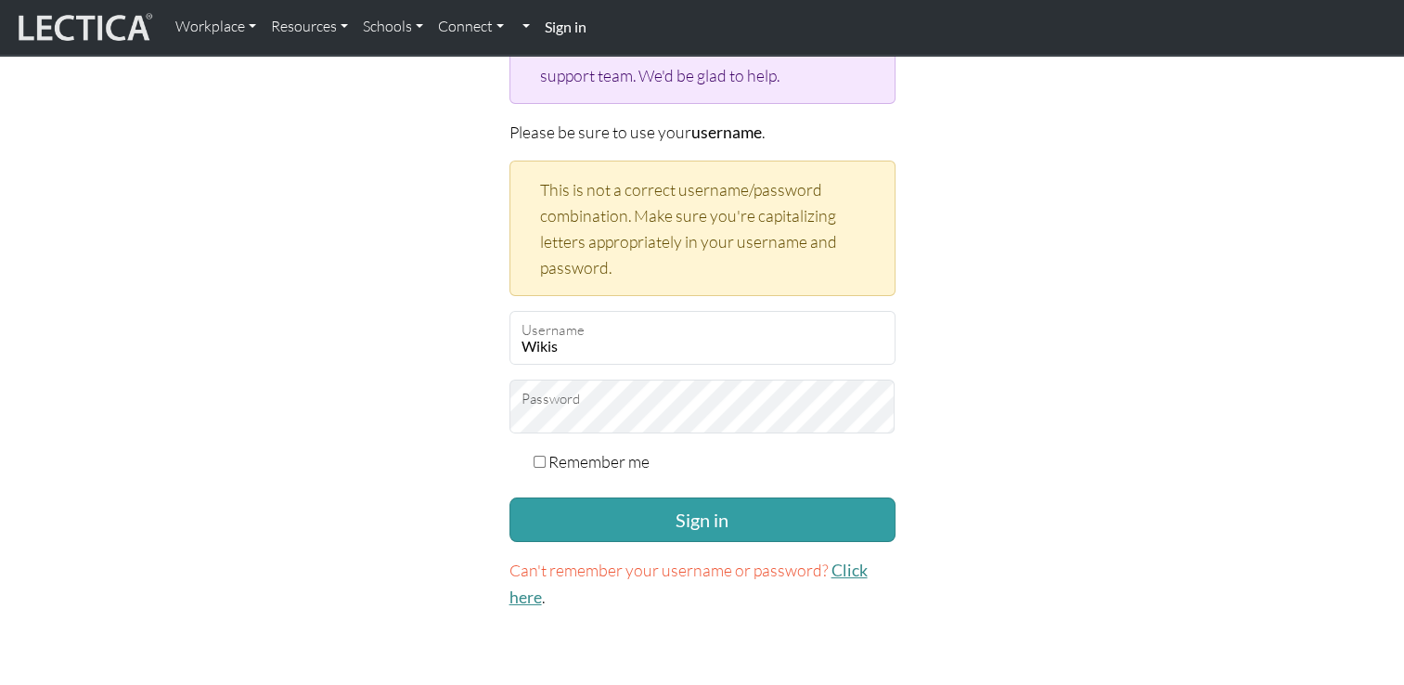
click at [841, 567] on link "Click here" at bounding box center [688, 583] width 358 height 46
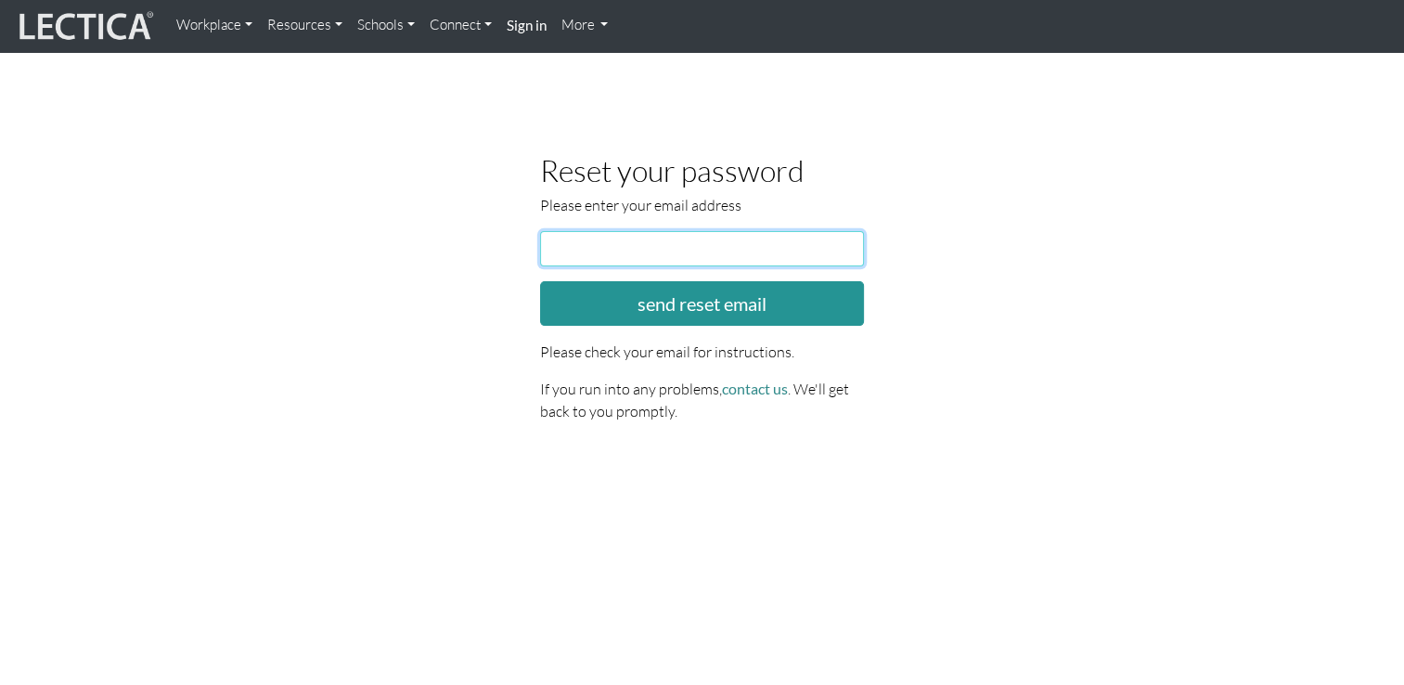
click at [617, 245] on input "email" at bounding box center [702, 248] width 325 height 35
type input "eva@ewc-online.se"
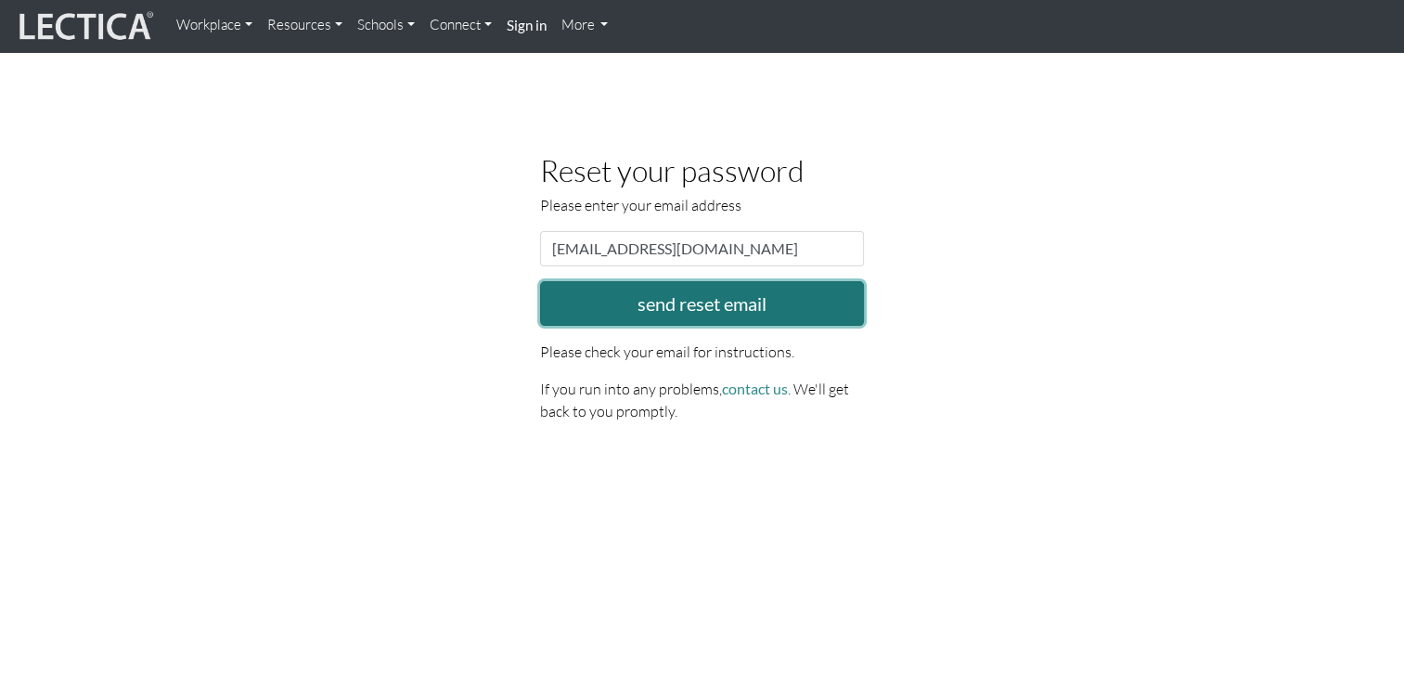
click at [680, 303] on button "send reset email" at bounding box center [702, 303] width 325 height 45
